Goal: Task Accomplishment & Management: Manage account settings

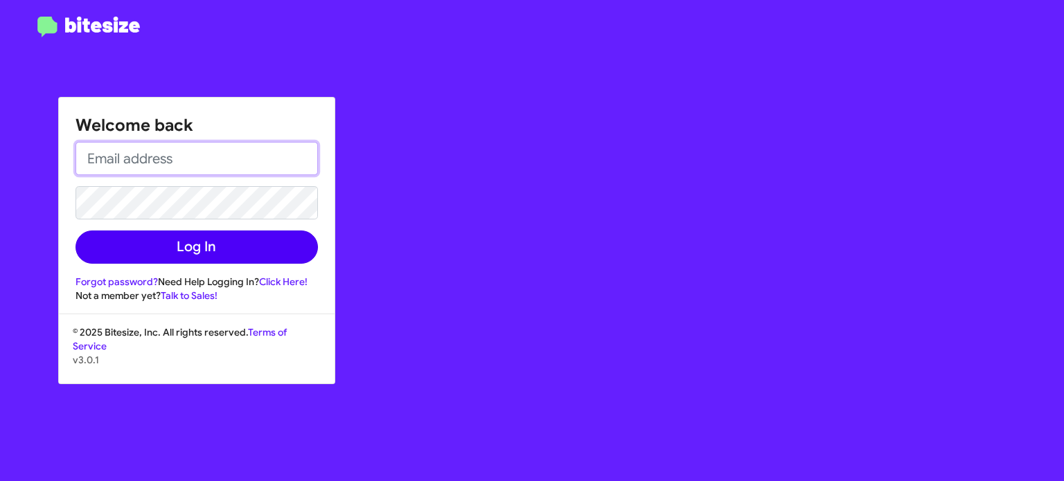
type input "[PERSON_NAME][EMAIL_ADDRESS][DOMAIN_NAME]"
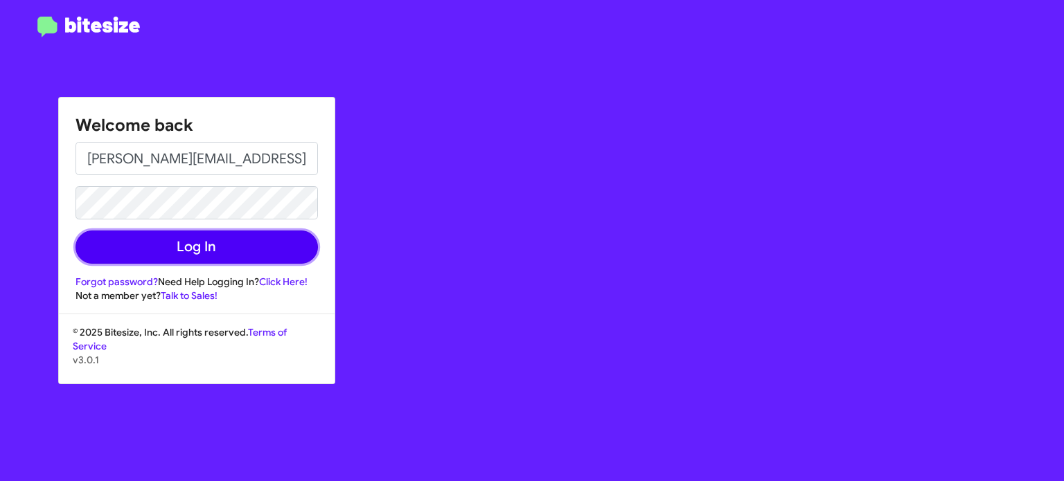
click at [185, 249] on button "Log In" at bounding box center [196, 247] width 242 height 33
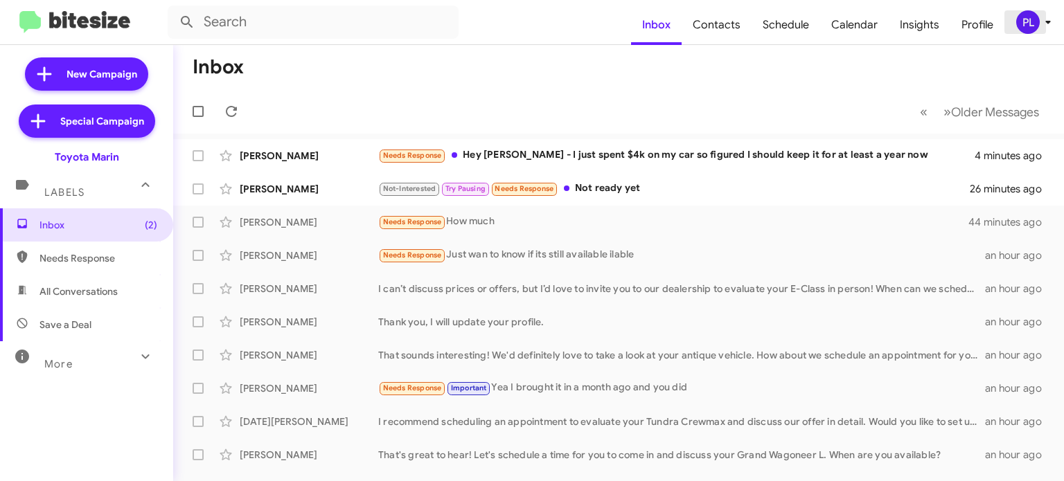
click at [1046, 21] on icon at bounding box center [1047, 22] width 5 height 3
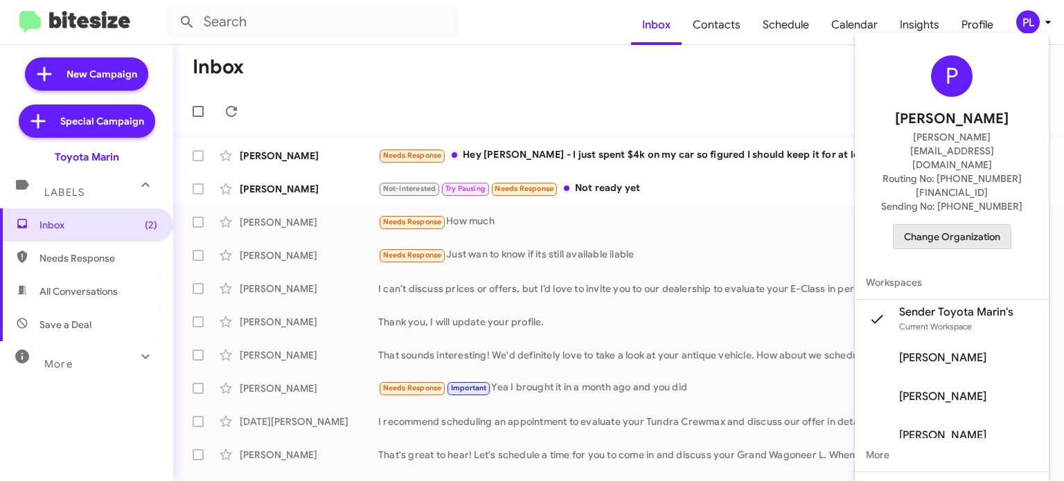
click at [943, 225] on span "Change Organization" at bounding box center [952, 237] width 96 height 24
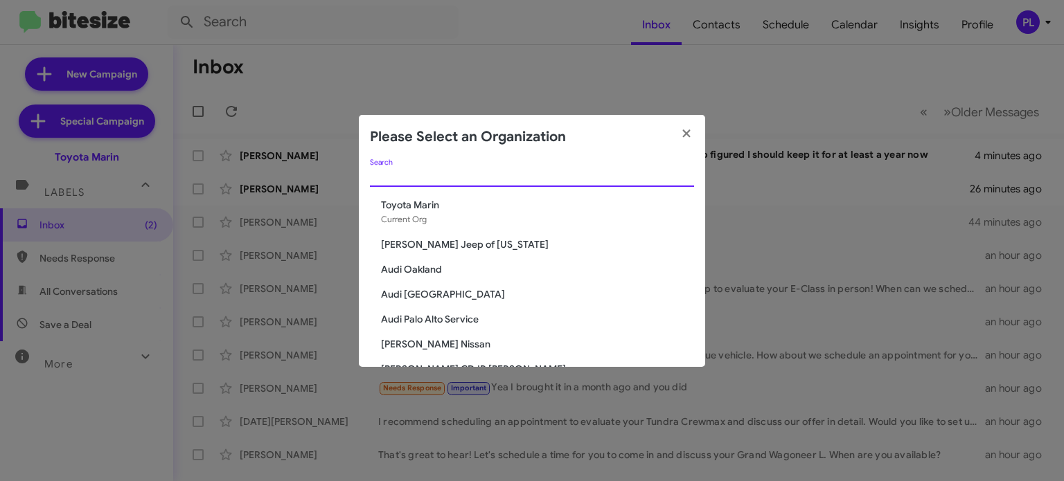
click at [452, 179] on input "Search" at bounding box center [532, 176] width 324 height 11
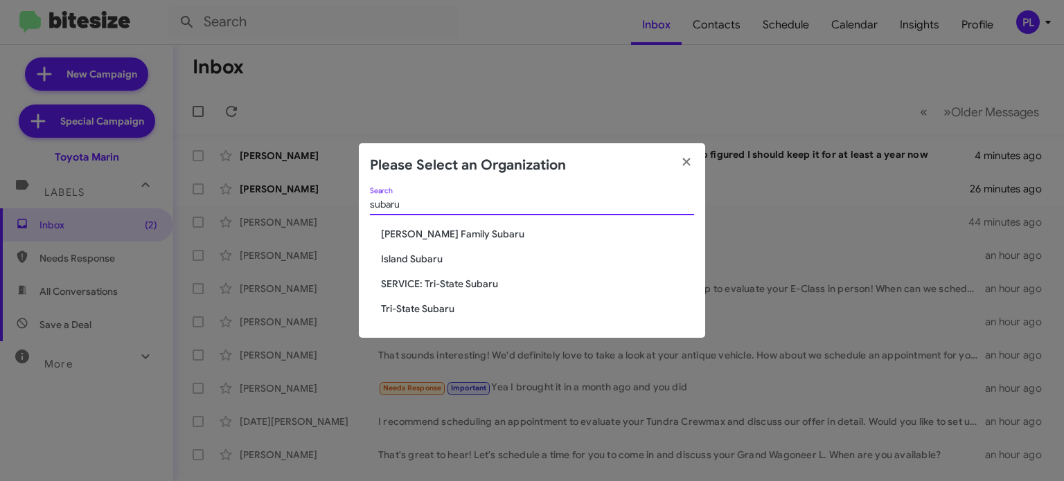
type input "subaru"
click at [456, 233] on span "[PERSON_NAME] Family Subaru" at bounding box center [537, 234] width 313 height 14
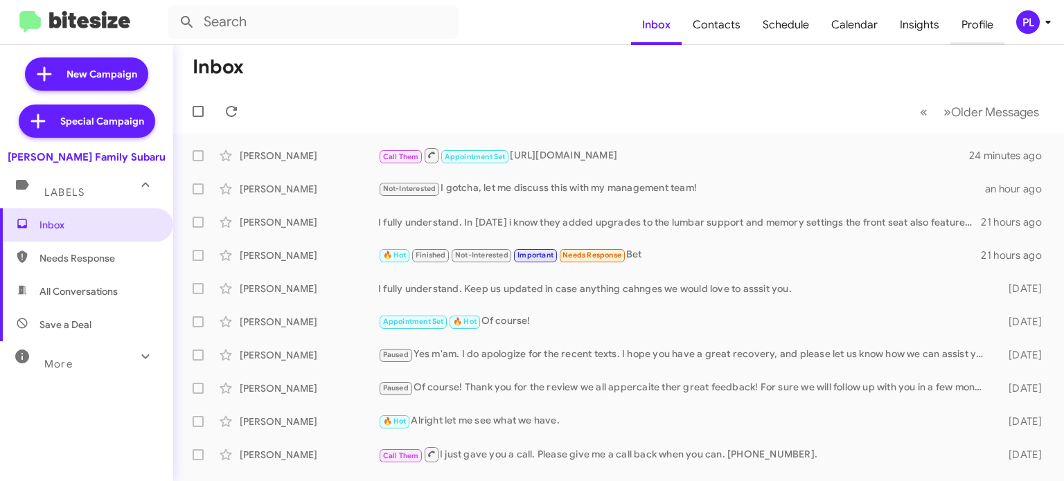
click at [982, 26] on span "Profile" at bounding box center [977, 25] width 54 height 40
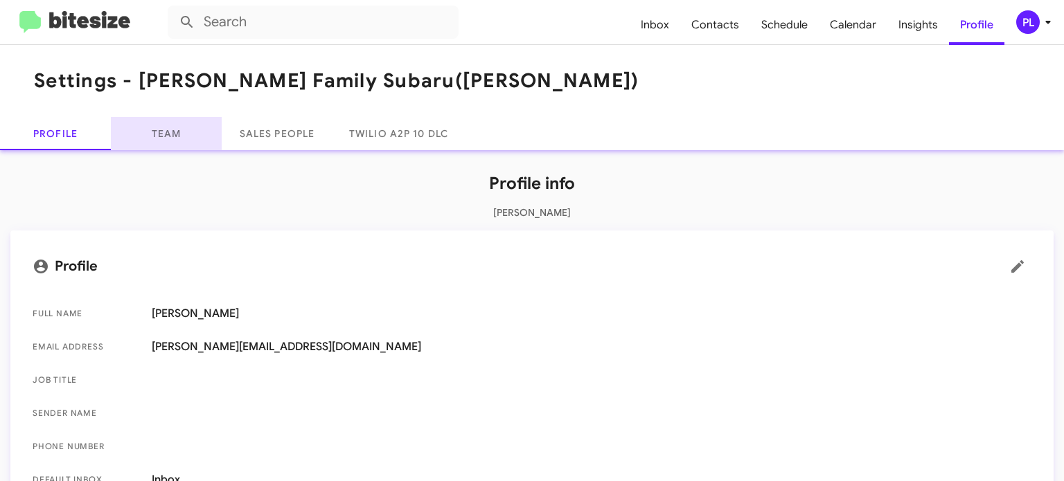
click at [168, 136] on link "Team" at bounding box center [166, 133] width 111 height 33
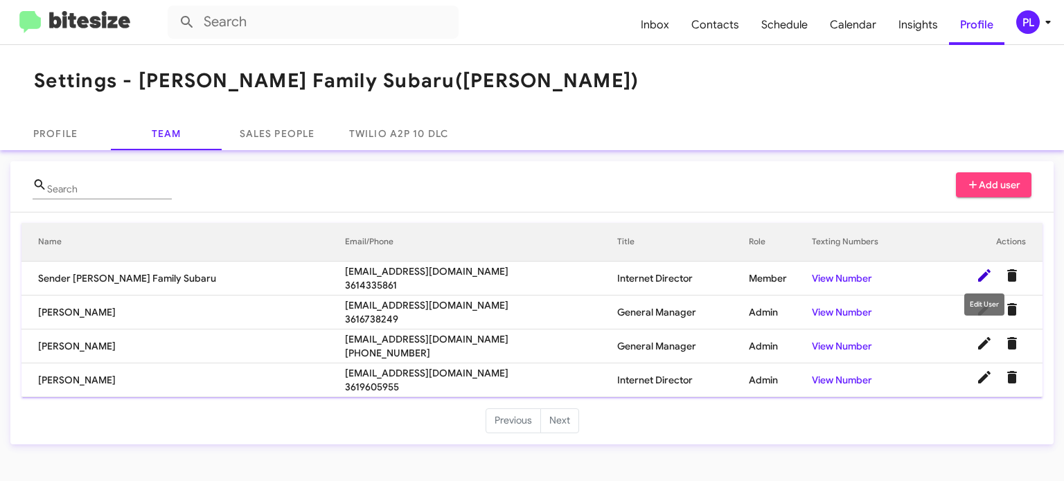
click at [985, 275] on icon at bounding box center [984, 275] width 12 height 12
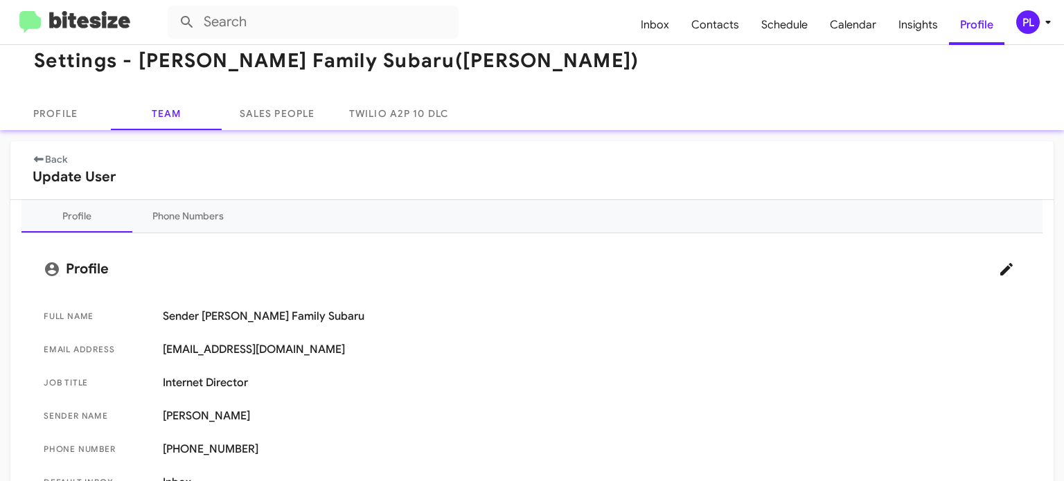
scroll to position [13, 0]
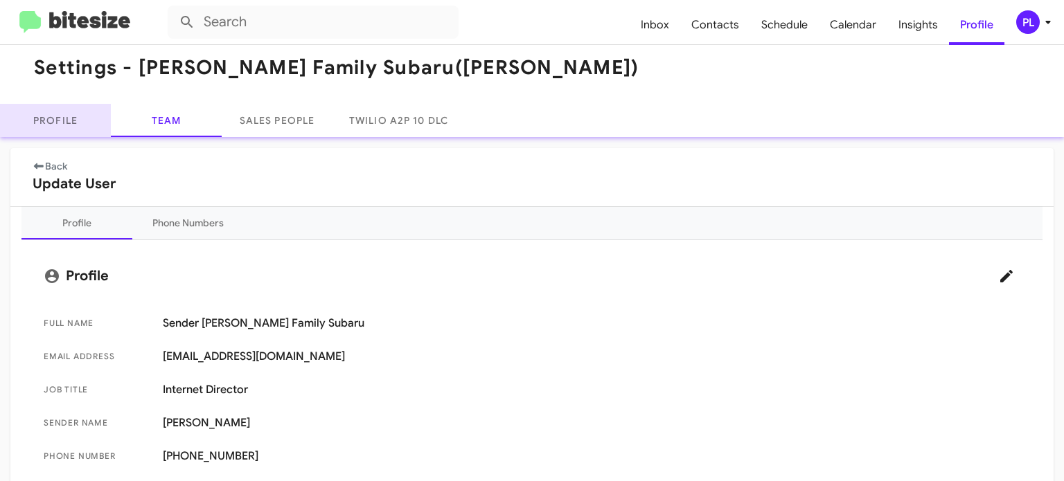
click at [61, 125] on link "Profile" at bounding box center [55, 120] width 111 height 33
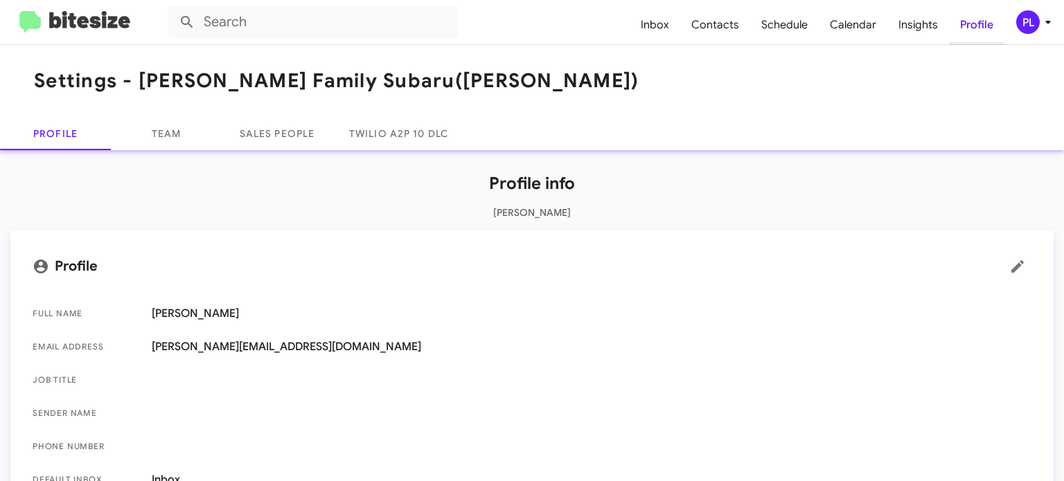
click at [975, 21] on span "Profile" at bounding box center [976, 25] width 55 height 40
click at [166, 131] on link "Team" at bounding box center [166, 133] width 111 height 33
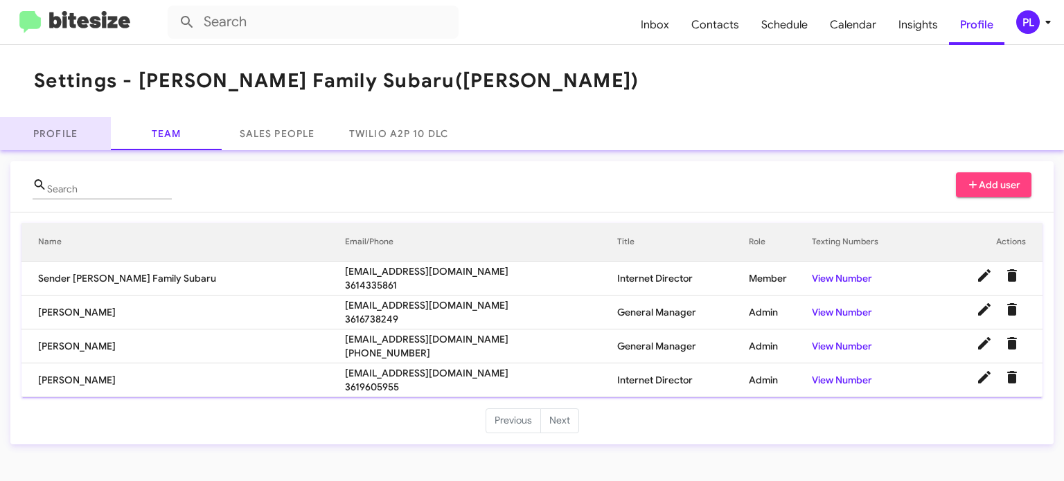
click at [25, 125] on link "Profile" at bounding box center [55, 133] width 111 height 33
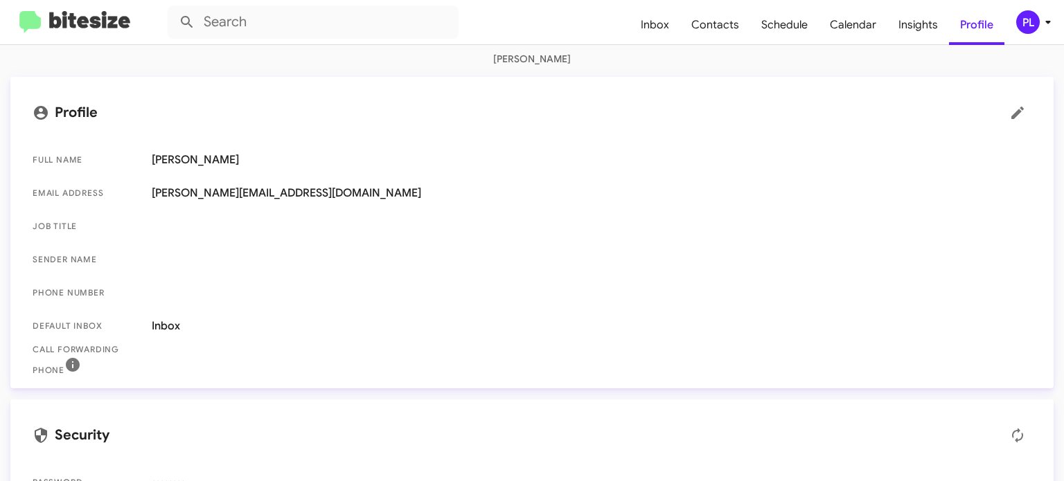
scroll to position [150, 0]
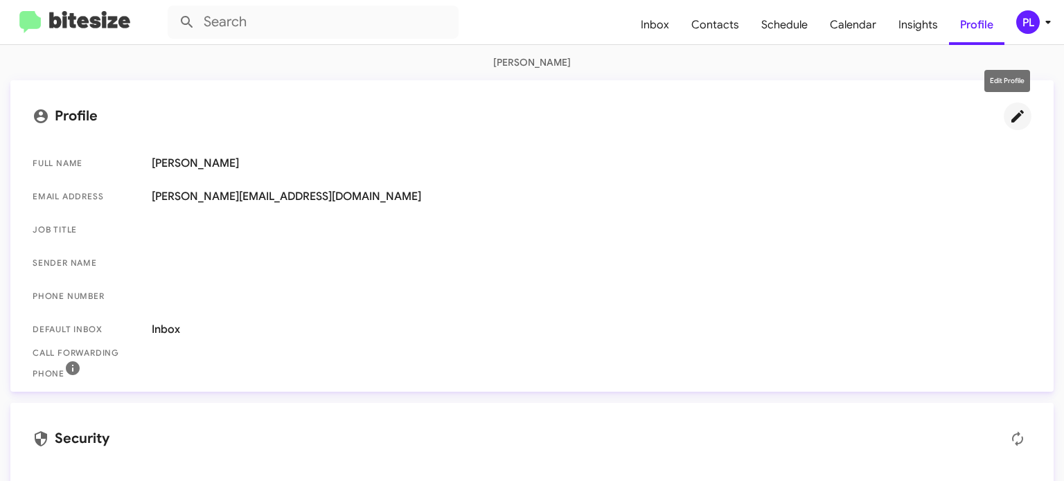
click at [1009, 118] on icon at bounding box center [1017, 116] width 17 height 17
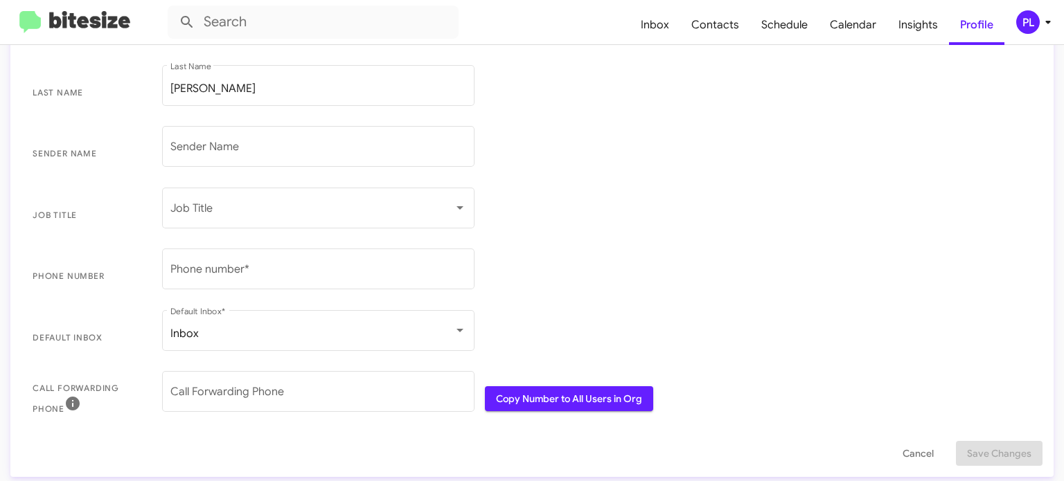
scroll to position [296, 0]
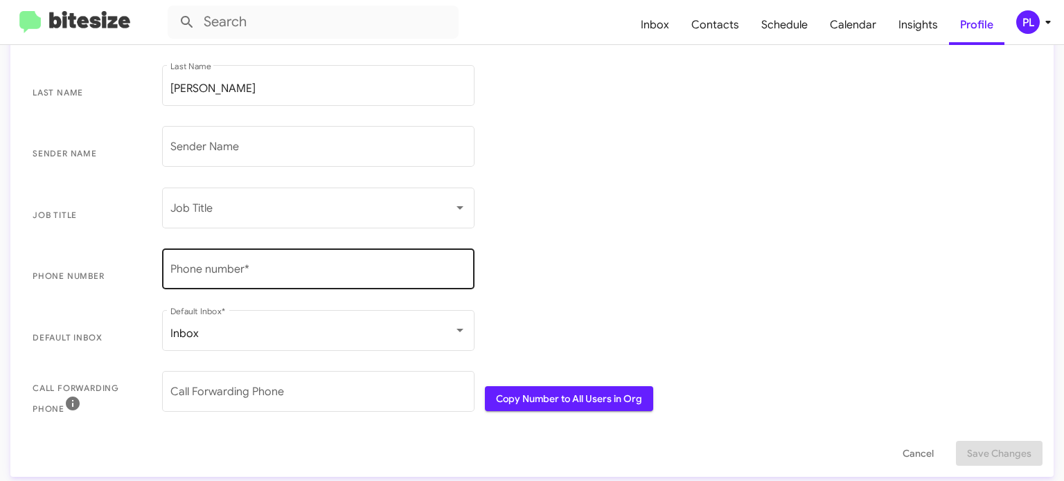
click at [307, 262] on div "Phone number *" at bounding box center [318, 268] width 296 height 44
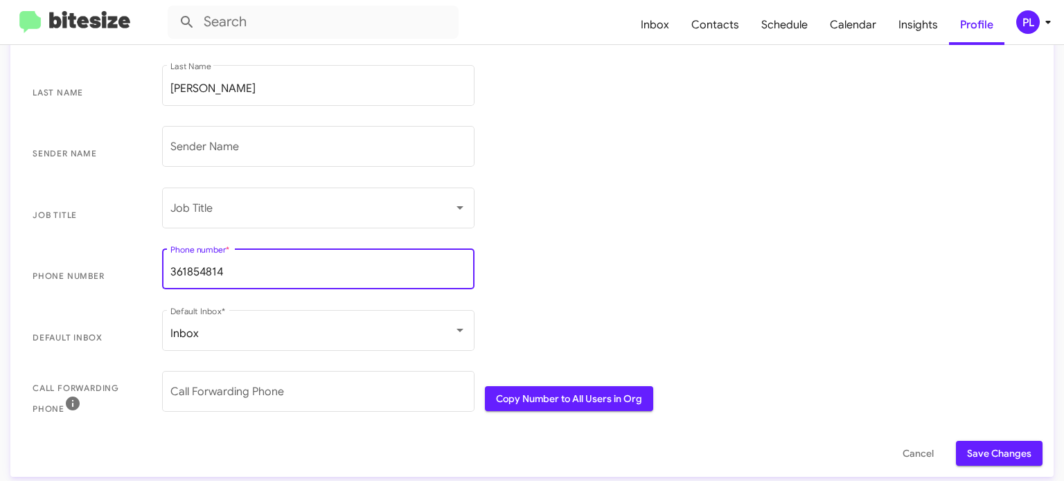
type input "3618548145"
drag, startPoint x: 245, startPoint y: 265, endPoint x: 145, endPoint y: 265, distance: 99.7
click at [145, 265] on span "Phone number [PHONE_NUMBER] Phone number *" at bounding box center [531, 277] width 1021 height 62
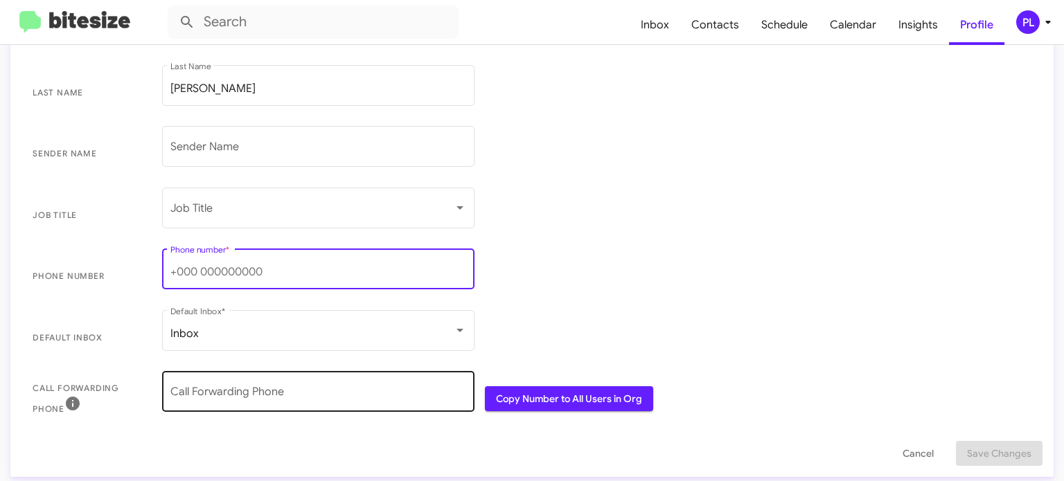
click at [292, 384] on div "Call Forwarding Phone" at bounding box center [318, 390] width 296 height 44
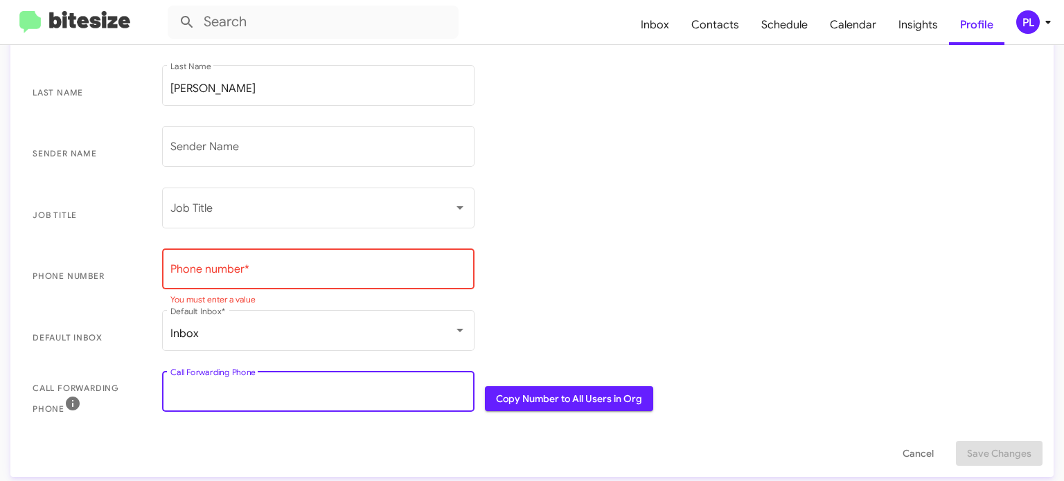
paste input "3618548145"
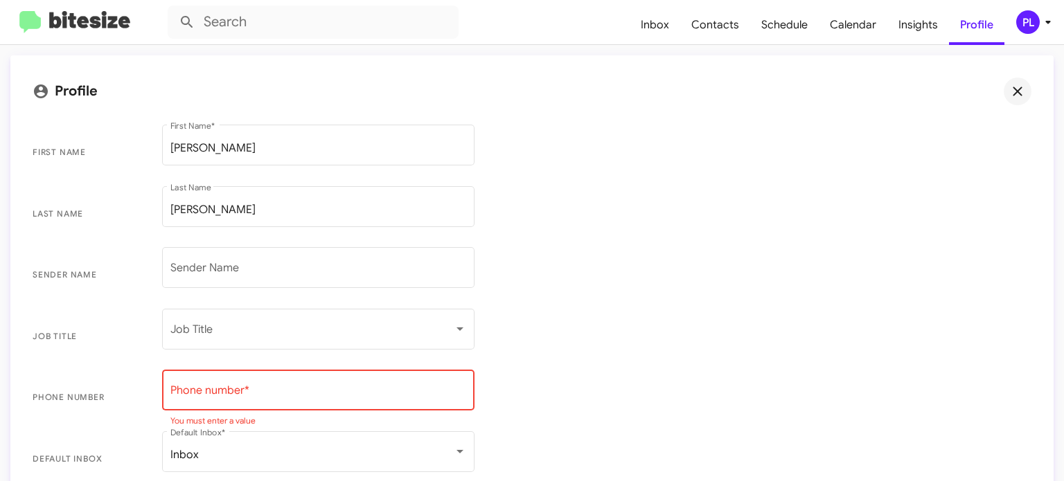
scroll to position [175, 0]
type input "3618548145"
click at [1009, 98] on icon at bounding box center [1017, 92] width 17 height 17
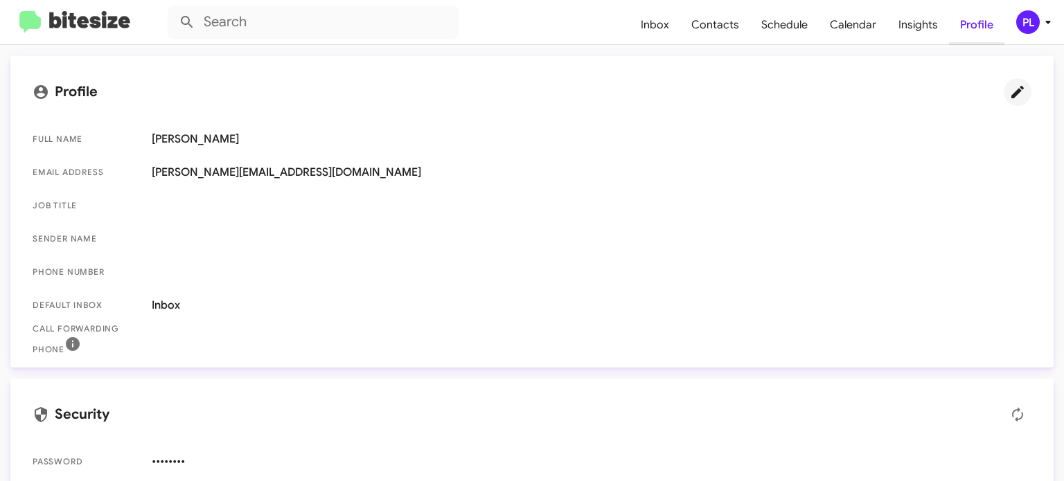
click at [964, 30] on span "Profile" at bounding box center [976, 25] width 55 height 40
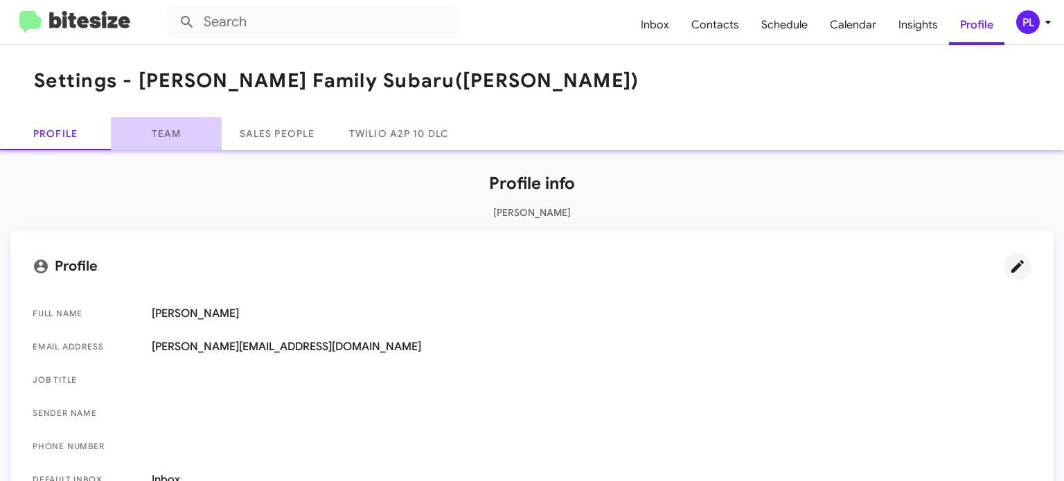
click at [155, 139] on link "Team" at bounding box center [166, 133] width 111 height 33
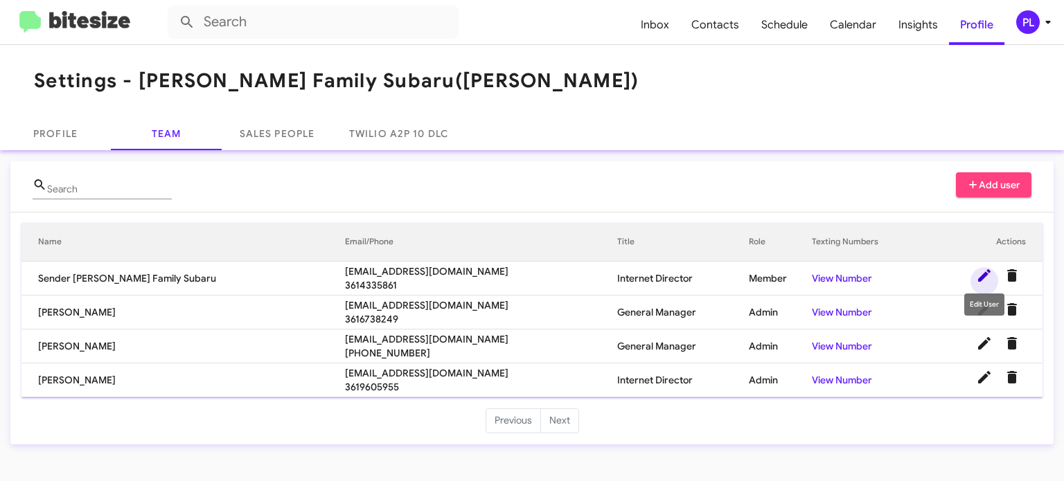
click at [982, 274] on icon at bounding box center [984, 275] width 17 height 17
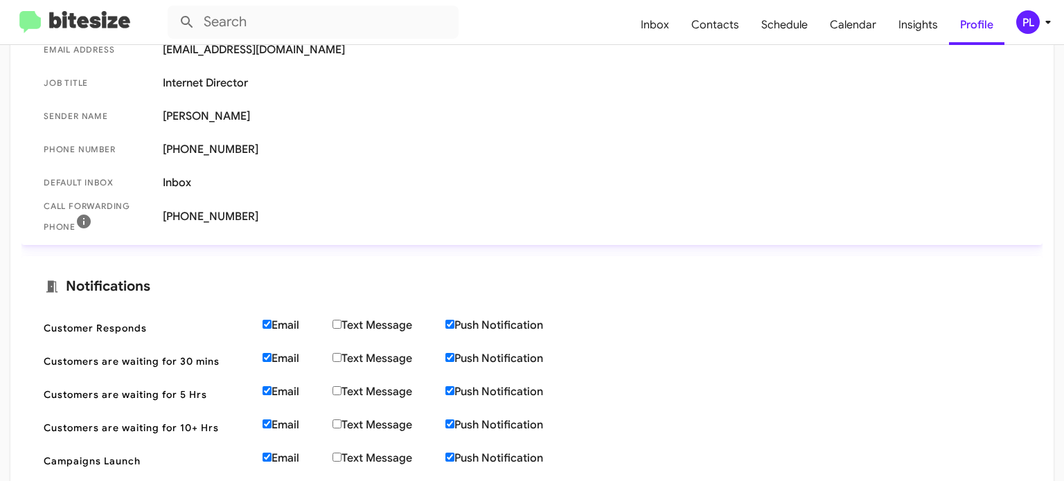
scroll to position [155, 0]
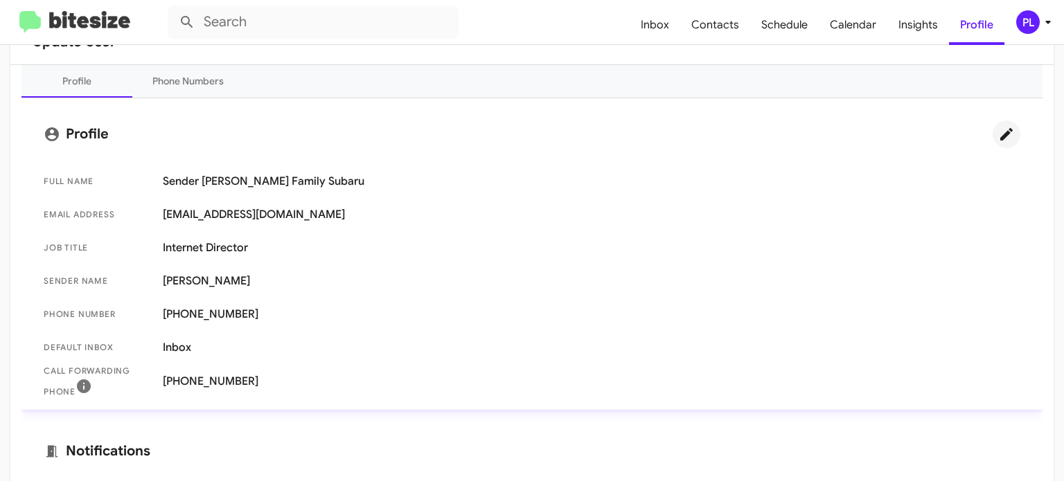
click at [998, 139] on icon at bounding box center [1006, 134] width 17 height 17
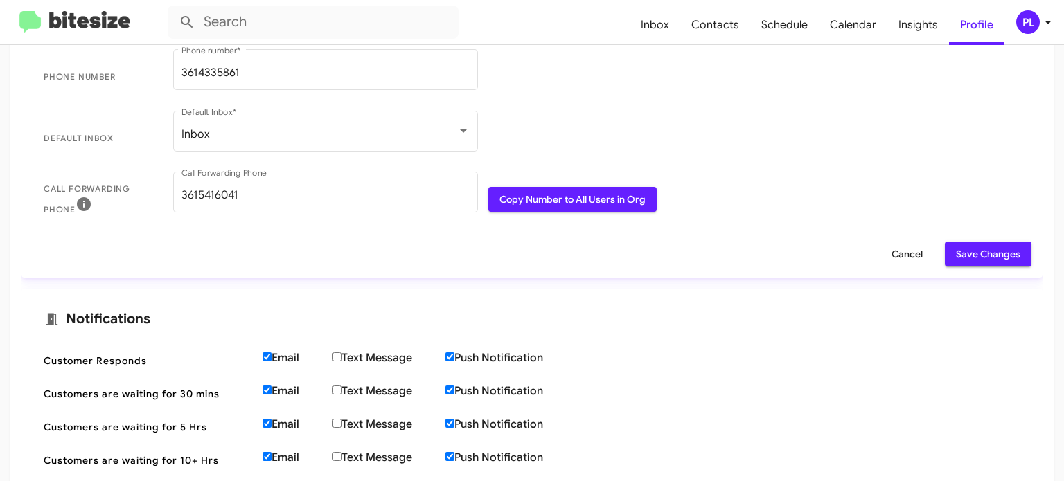
scroll to position [531, 0]
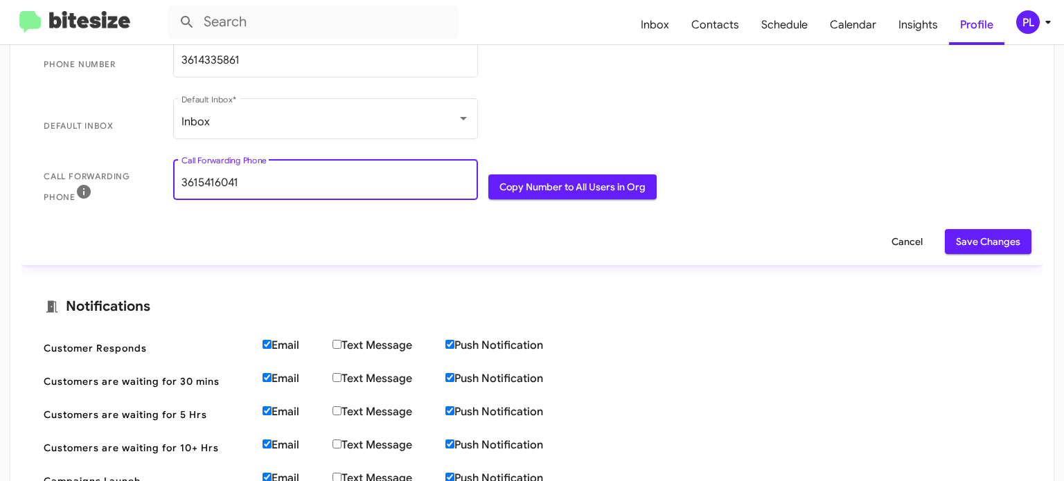
drag, startPoint x: 197, startPoint y: 178, endPoint x: 259, endPoint y: 186, distance: 62.1
click at [259, 186] on input "3615416041" at bounding box center [325, 183] width 288 height 12
click at [195, 179] on input "3618548145" at bounding box center [325, 183] width 288 height 12
type input "3618548145"
click at [963, 236] on span "Save Changes" at bounding box center [988, 241] width 64 height 25
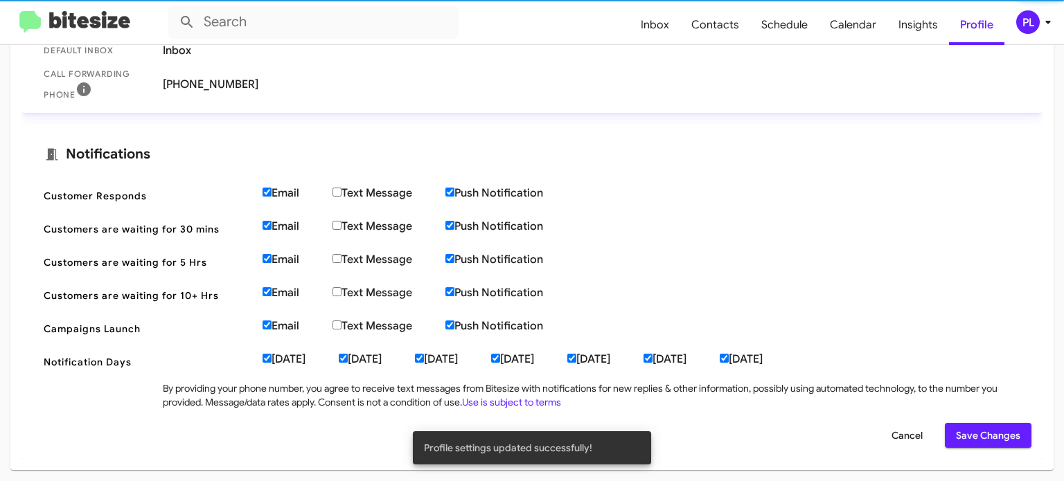
scroll to position [452, 0]
